Goal: Task Accomplishment & Management: Manage account settings

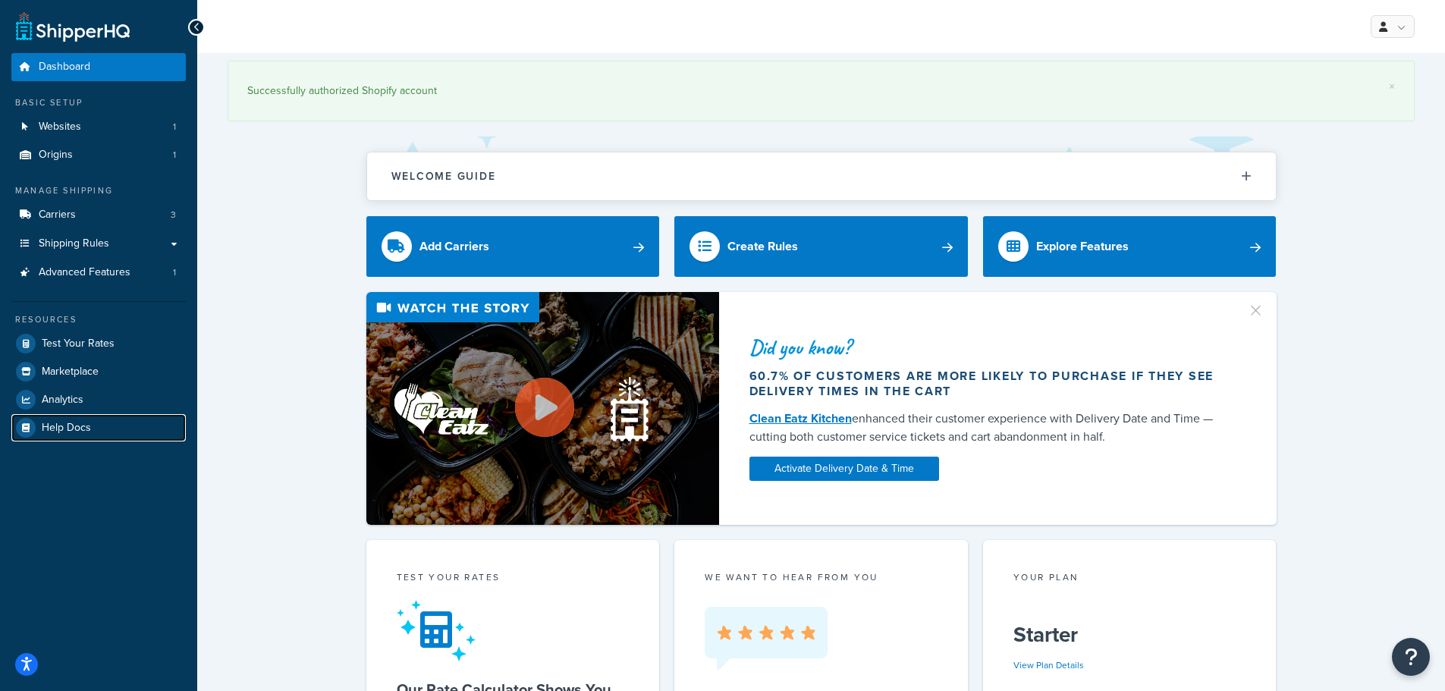
click at [77, 414] on link "Help Docs" at bounding box center [98, 427] width 175 height 27
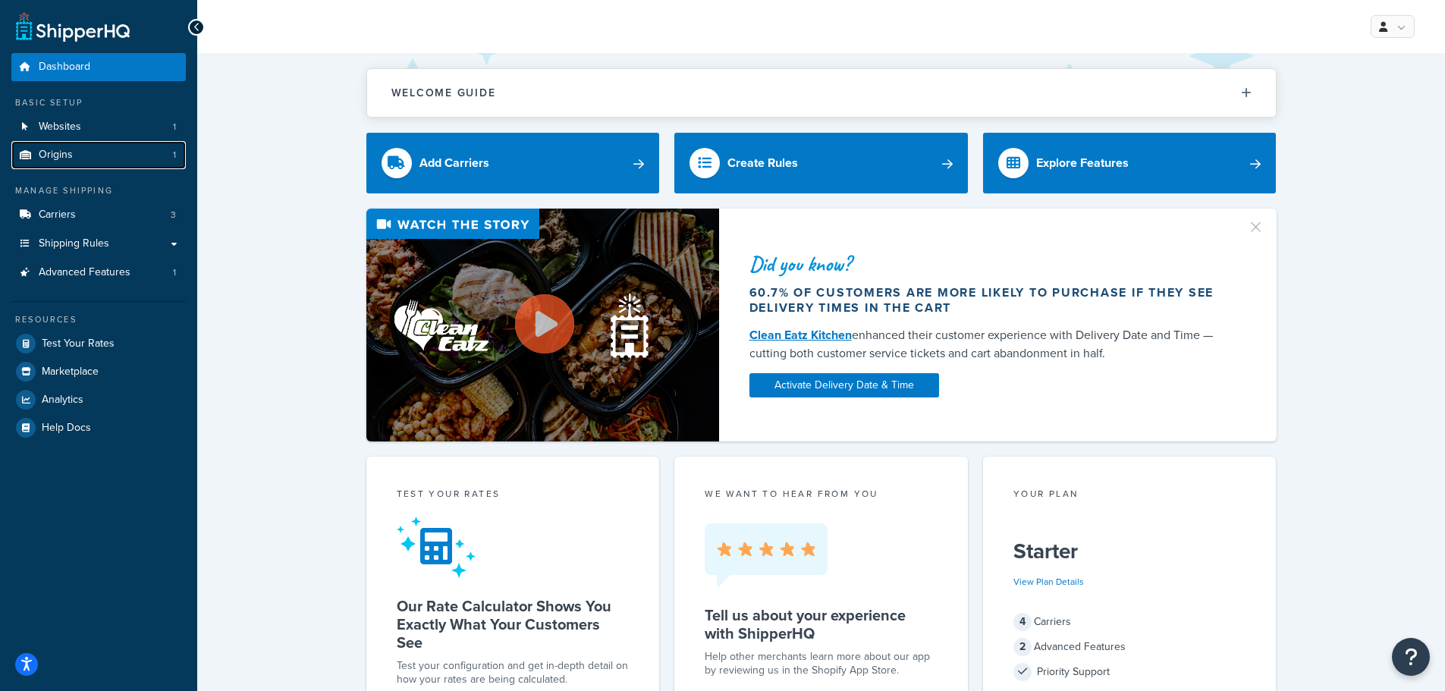
click at [83, 149] on link "Origins 1" at bounding box center [98, 155] width 175 height 28
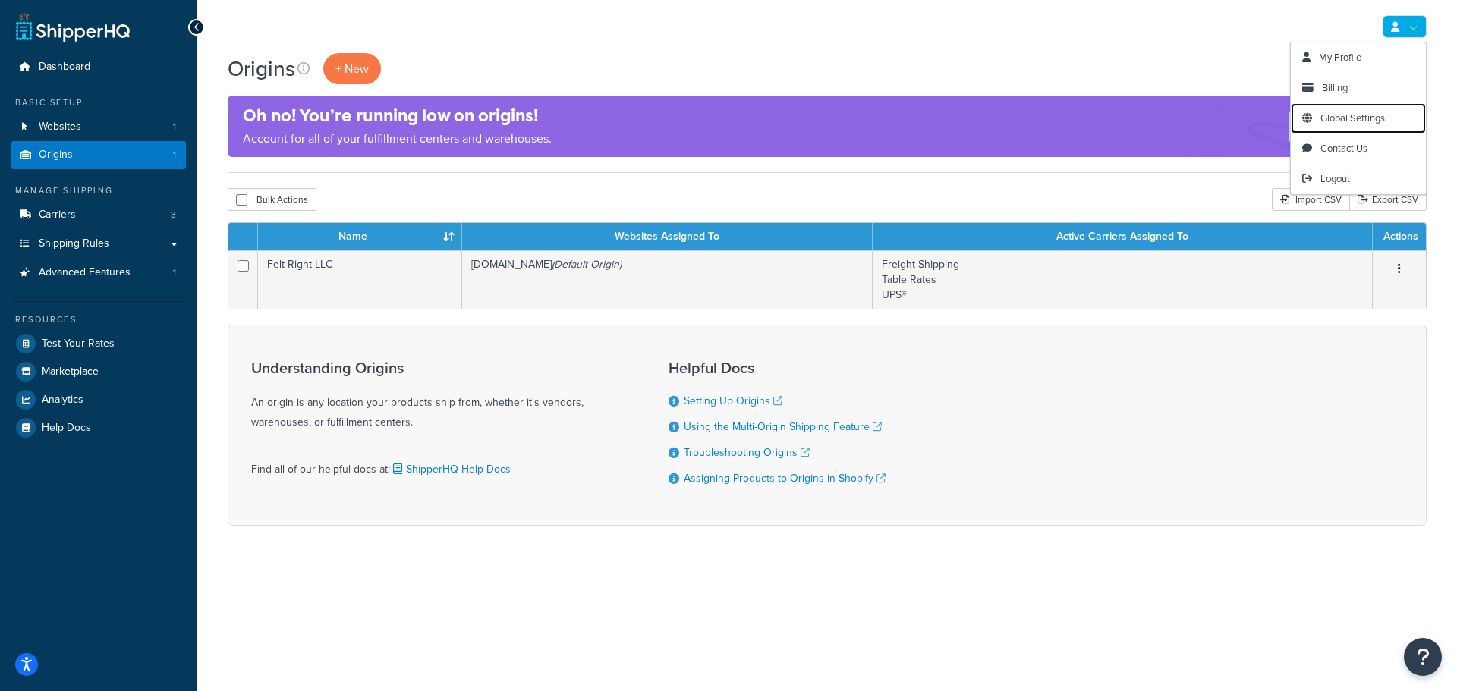
click at [1344, 114] on span "Global Settings" at bounding box center [1352, 118] width 64 height 14
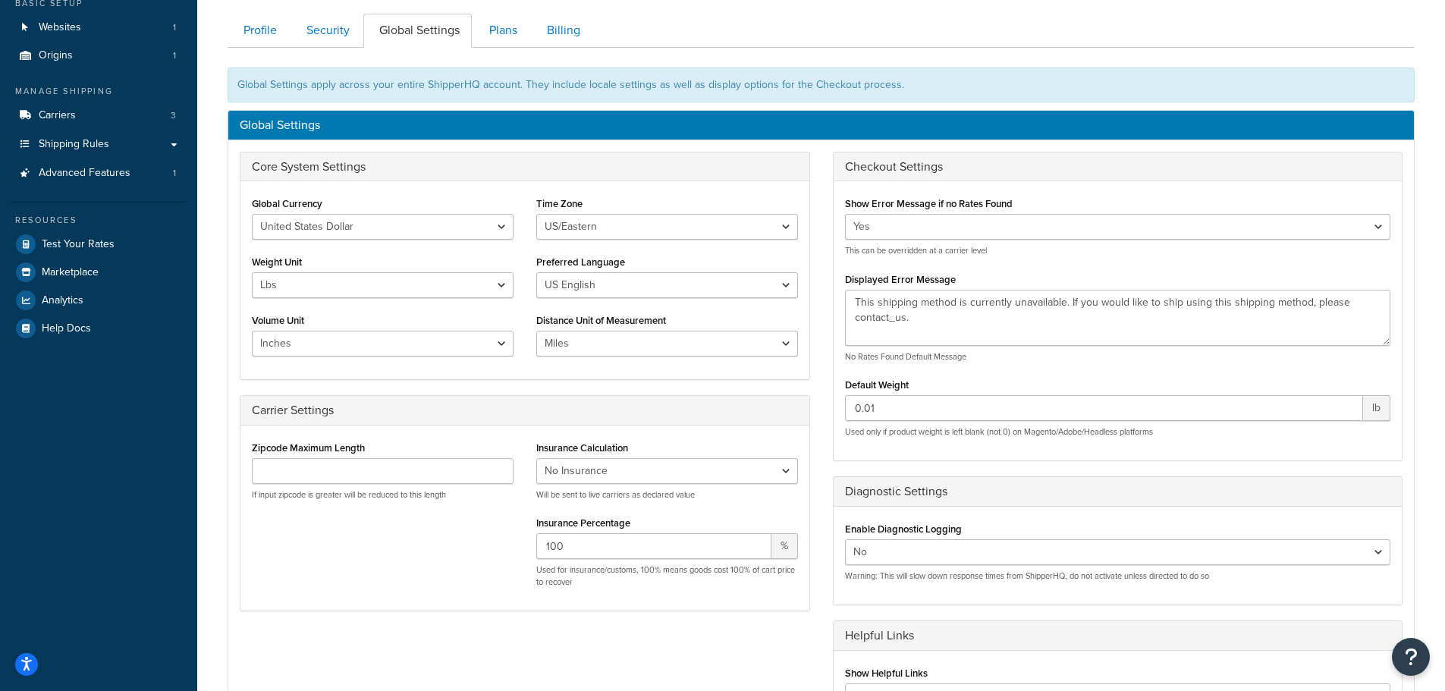
scroll to position [76, 0]
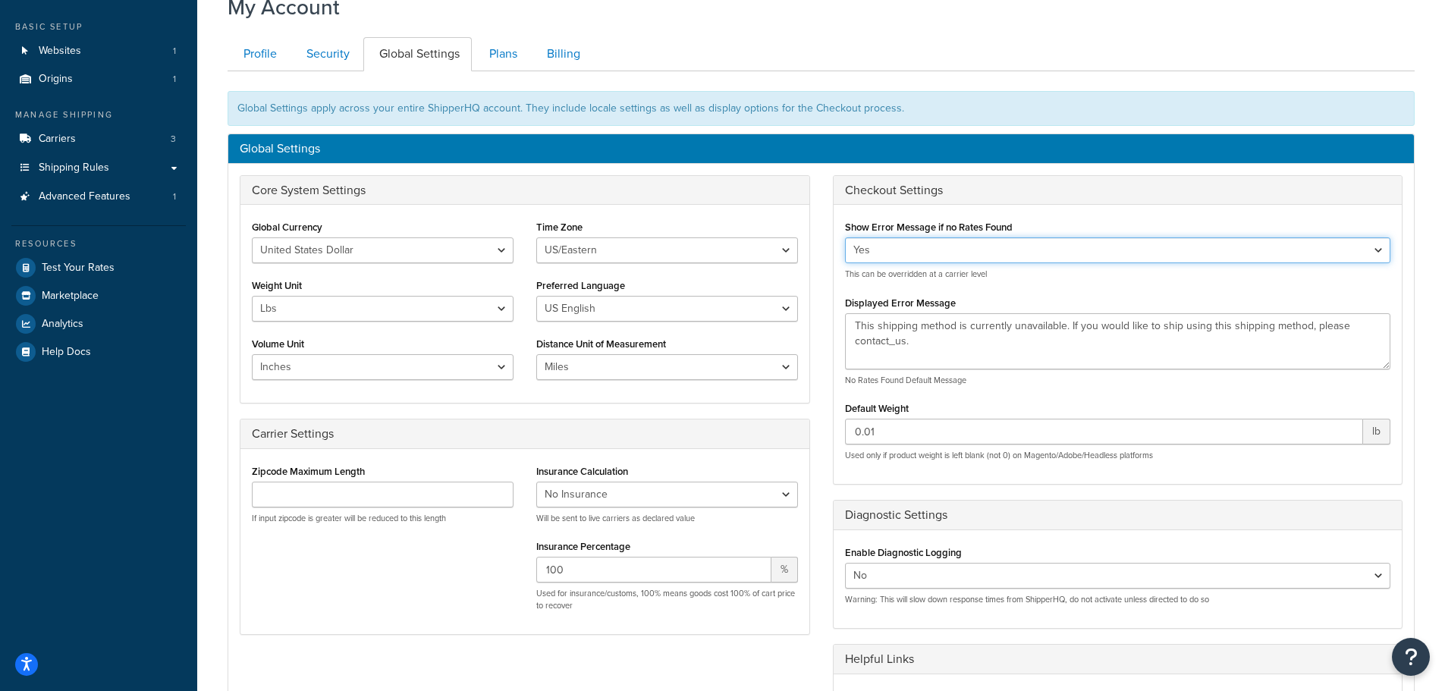
click at [1076, 251] on select "Yes No" at bounding box center [1118, 250] width 546 height 26
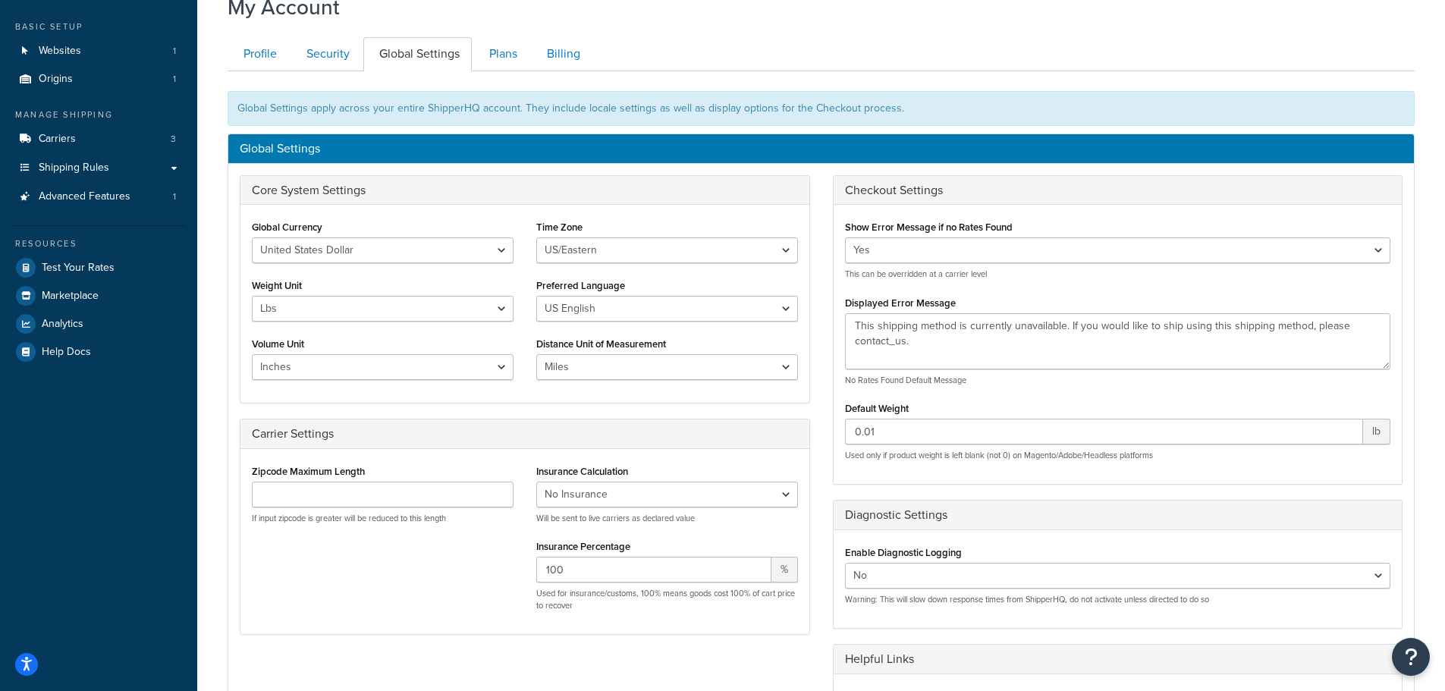
click at [1036, 184] on h3 "Checkout Settings" at bounding box center [1118, 191] width 546 height 14
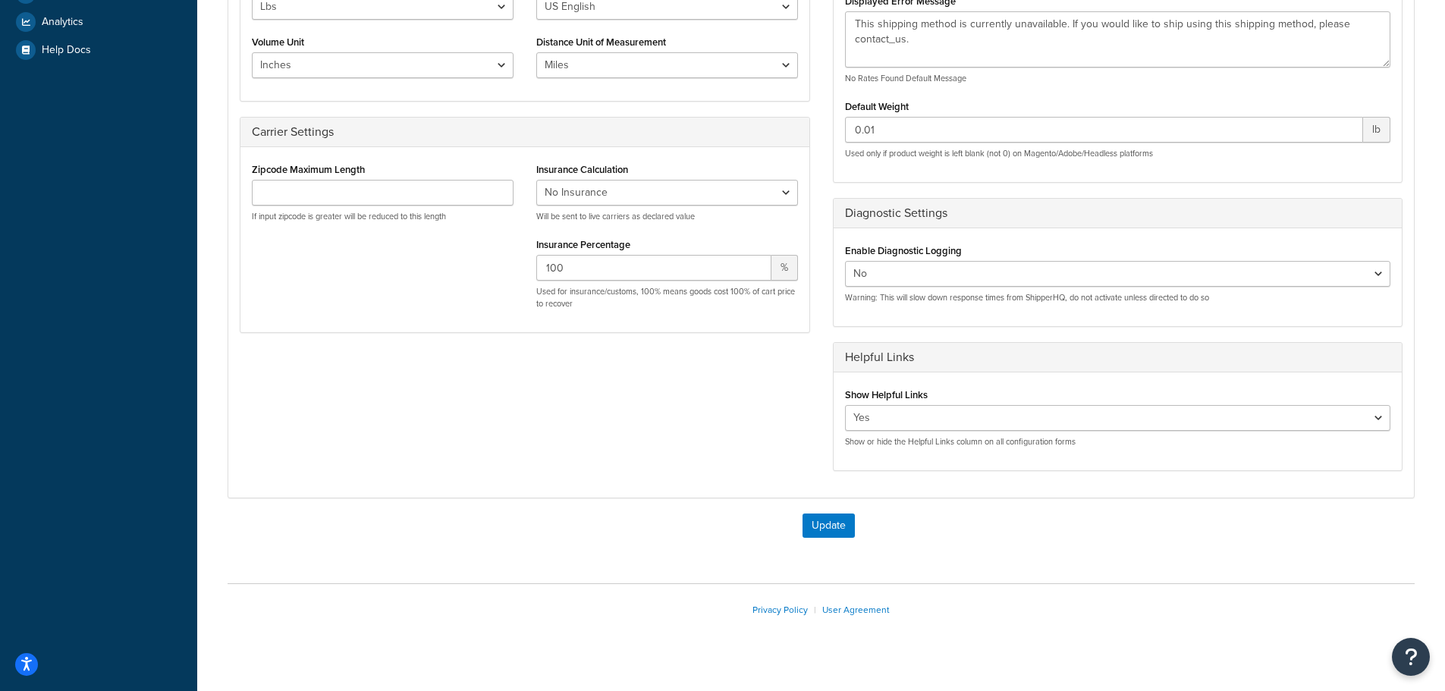
scroll to position [379, 0]
click at [914, 420] on select "Yes No" at bounding box center [1118, 417] width 546 height 26
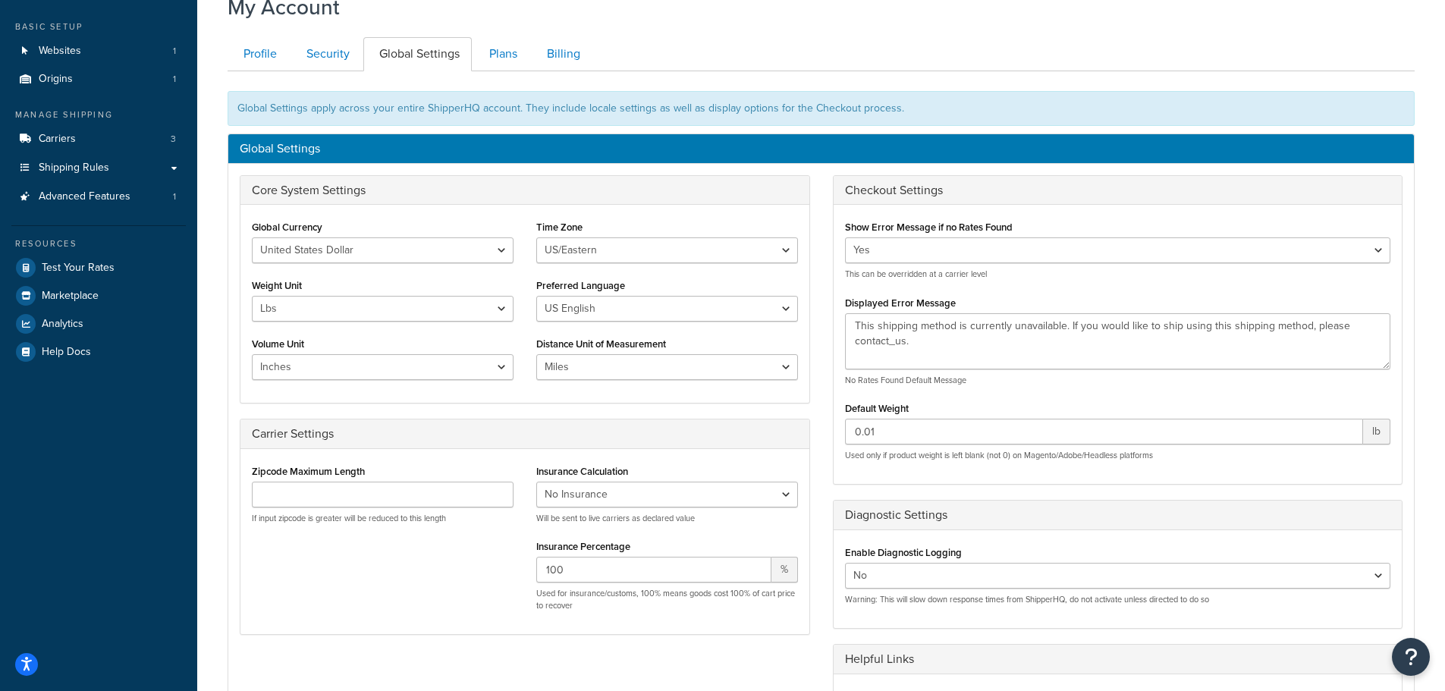
scroll to position [0, 0]
